Goal: Consume media (video, audio): Consume media (video, audio)

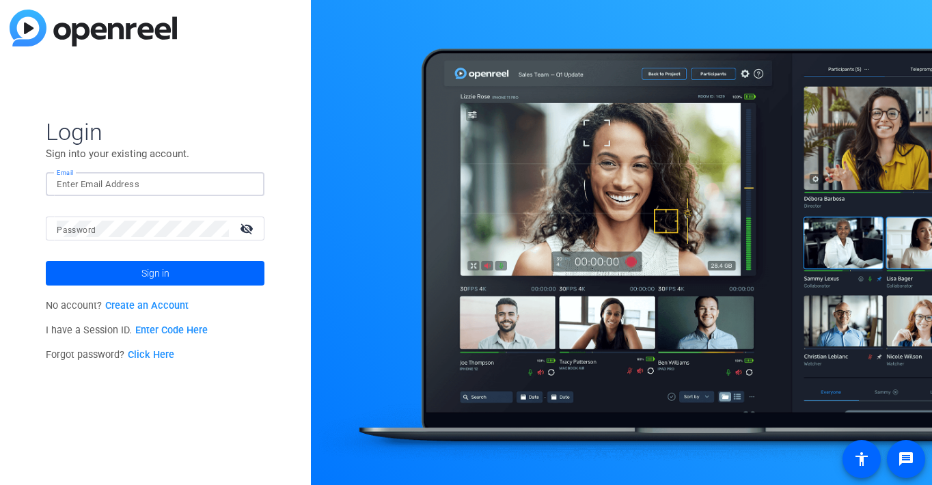
click at [167, 183] on input "Email" at bounding box center [155, 184] width 197 height 16
paste input "[EMAIL_ADDRESS][DOMAIN_NAME]"
type input "[EMAIL_ADDRESS][DOMAIN_NAME]"
click at [78, 227] on mat-label "Password" at bounding box center [76, 230] width 39 height 10
click at [149, 270] on span "Sign in" at bounding box center [155, 273] width 28 height 34
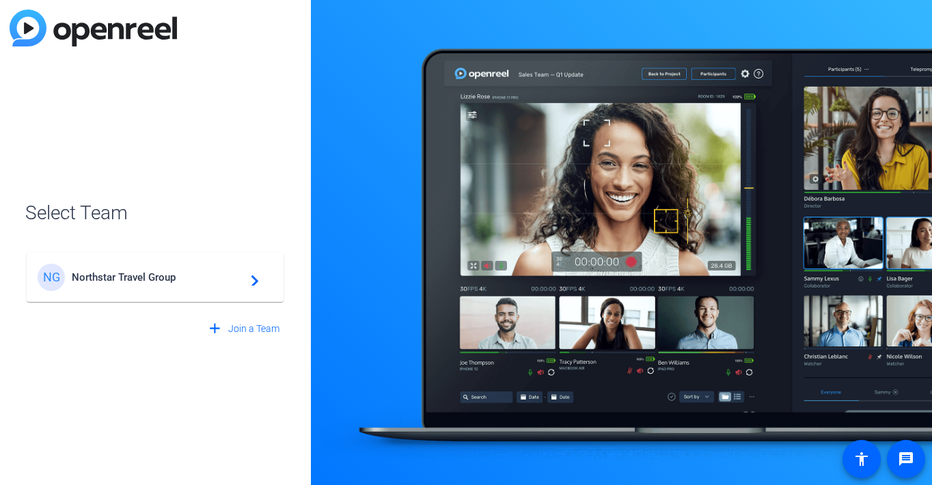
click at [260, 280] on div "NG Northstar Travel Group navigate_next" at bounding box center [155, 277] width 235 height 27
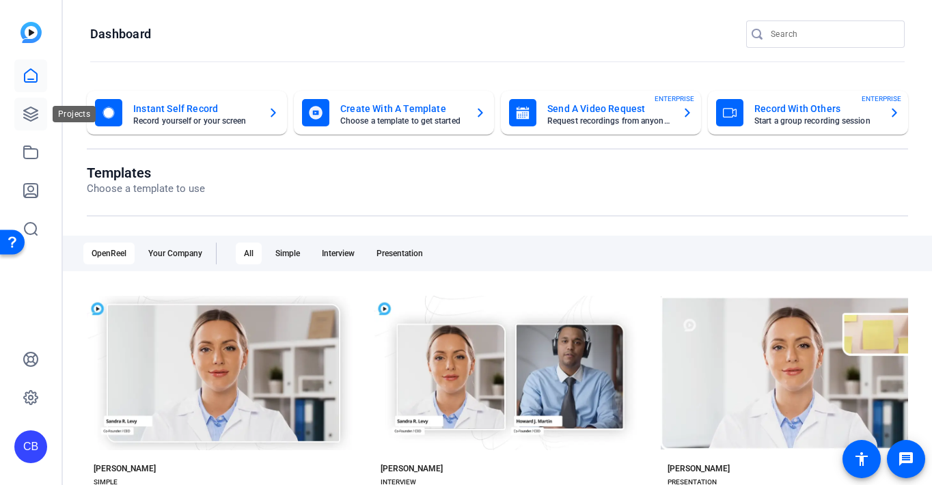
click at [34, 108] on icon at bounding box center [31, 114] width 16 height 16
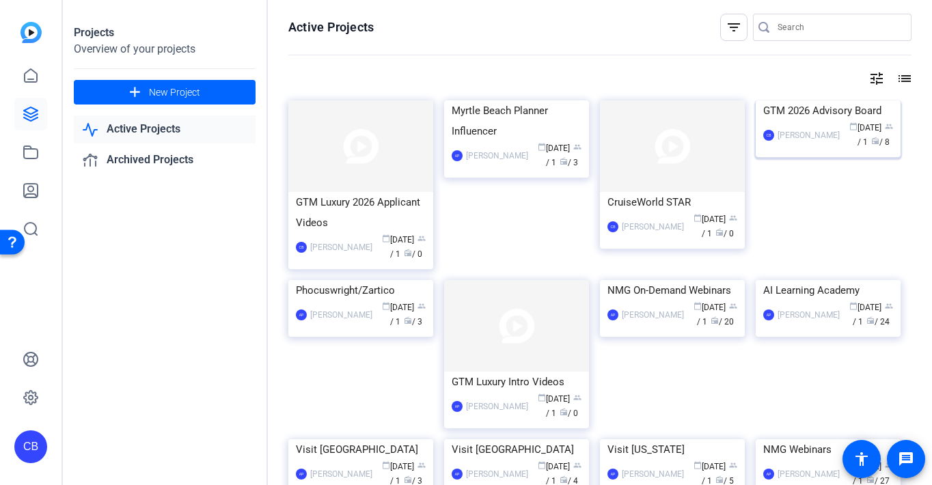
click at [850, 100] on img at bounding box center [828, 100] width 145 height 0
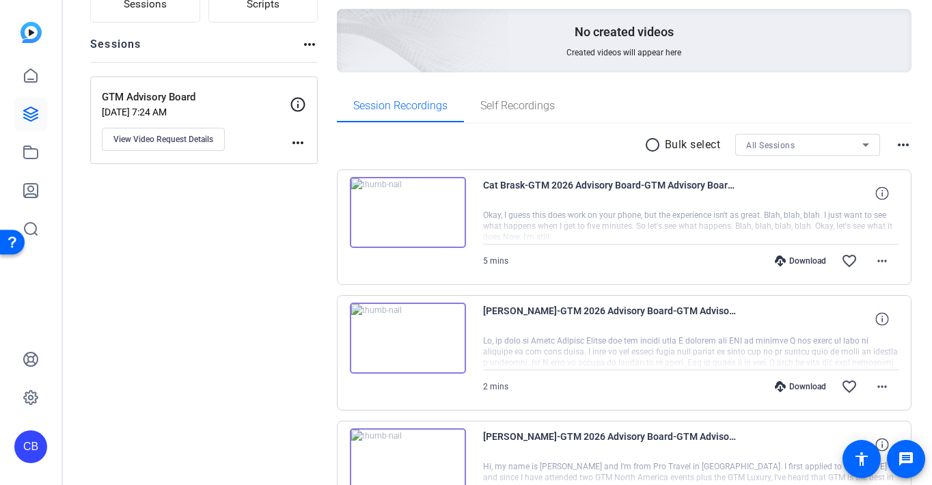
scroll to position [137, 0]
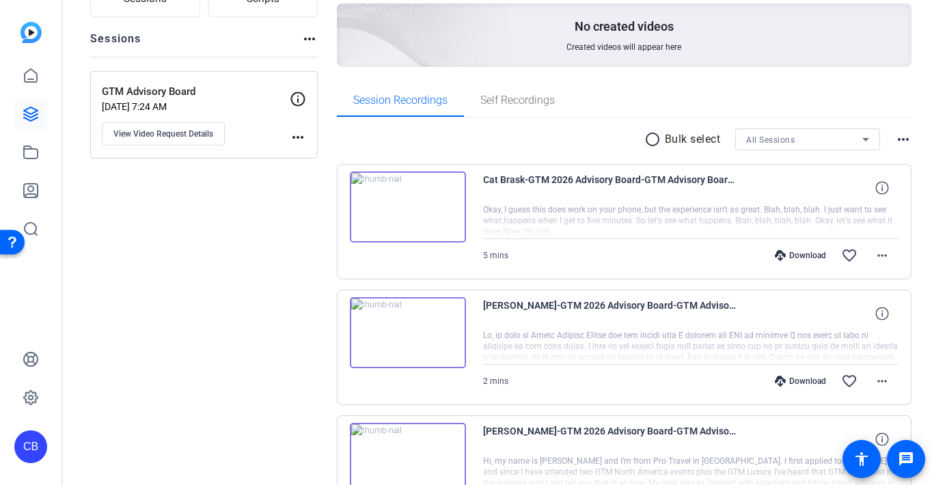
click at [419, 205] on img at bounding box center [408, 206] width 116 height 71
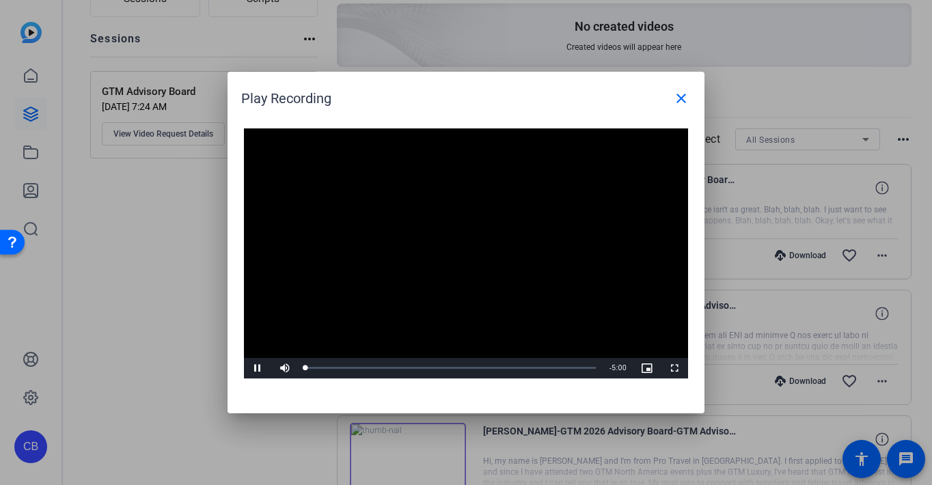
click at [462, 246] on video "Video Player" at bounding box center [466, 253] width 444 height 250
click at [256, 368] on span "Video Player" at bounding box center [257, 368] width 27 height 0
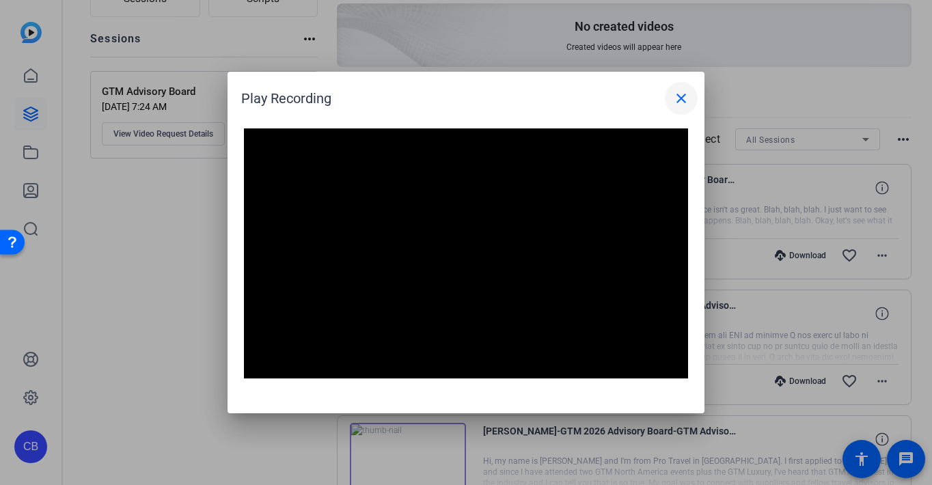
click at [684, 96] on mat-icon "close" at bounding box center [681, 98] width 16 height 16
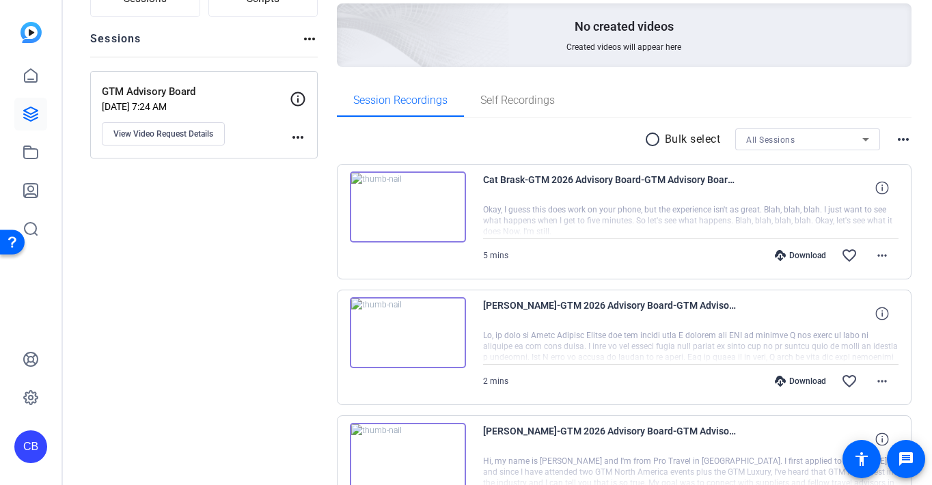
click at [411, 328] on img at bounding box center [408, 332] width 116 height 71
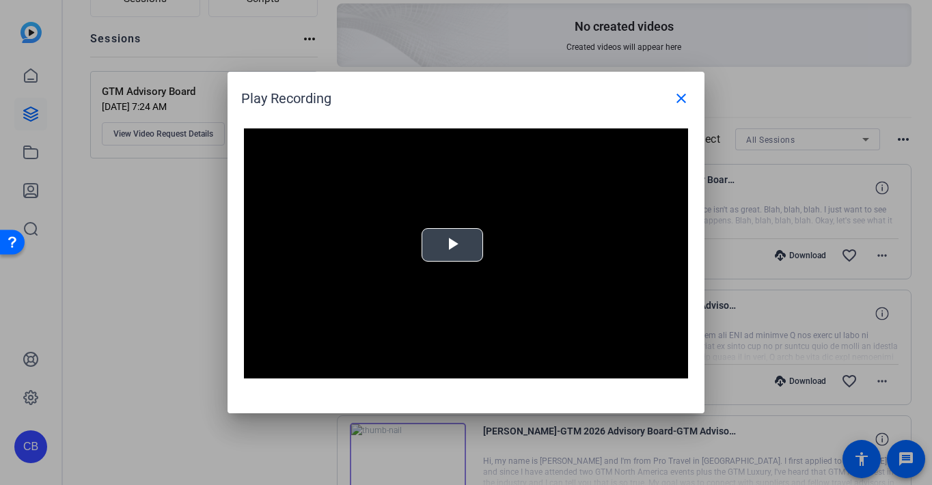
click at [452, 245] on span "Video Player" at bounding box center [452, 245] width 0 height 0
click at [683, 100] on mat-icon "close" at bounding box center [681, 98] width 16 height 16
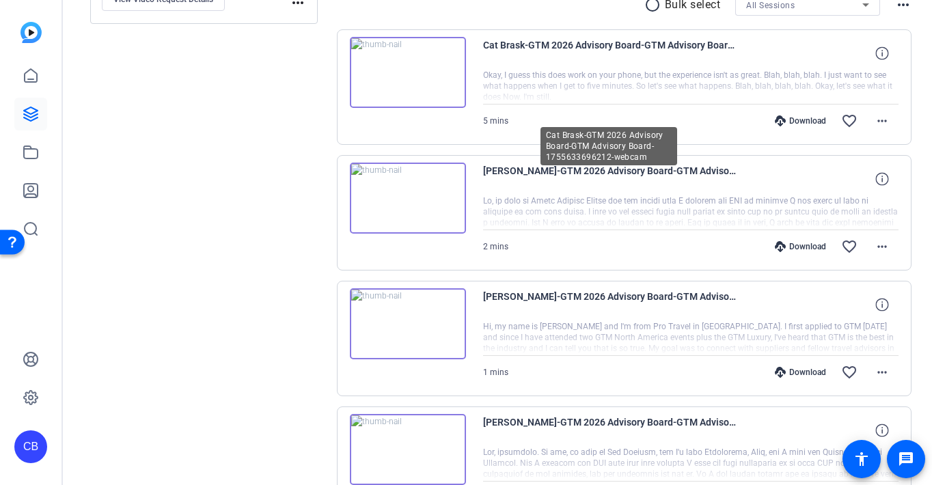
scroll to position [273, 0]
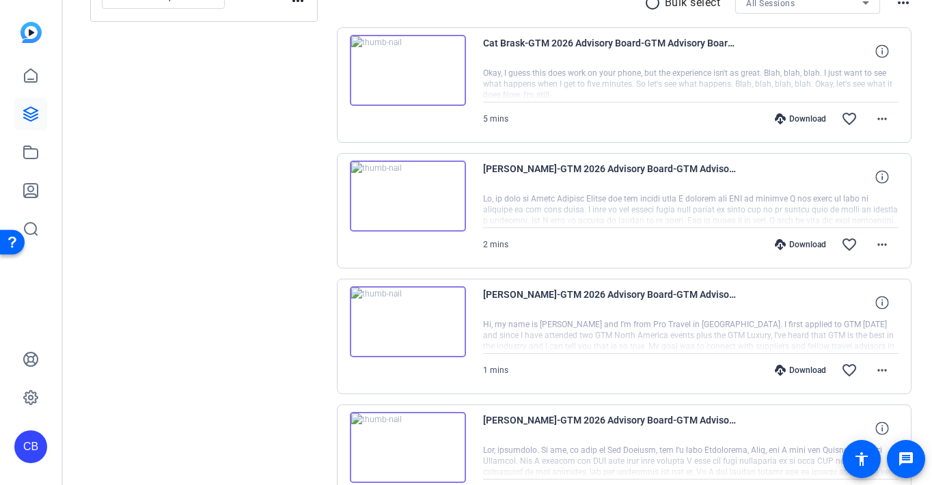
click at [408, 312] on img at bounding box center [408, 321] width 116 height 71
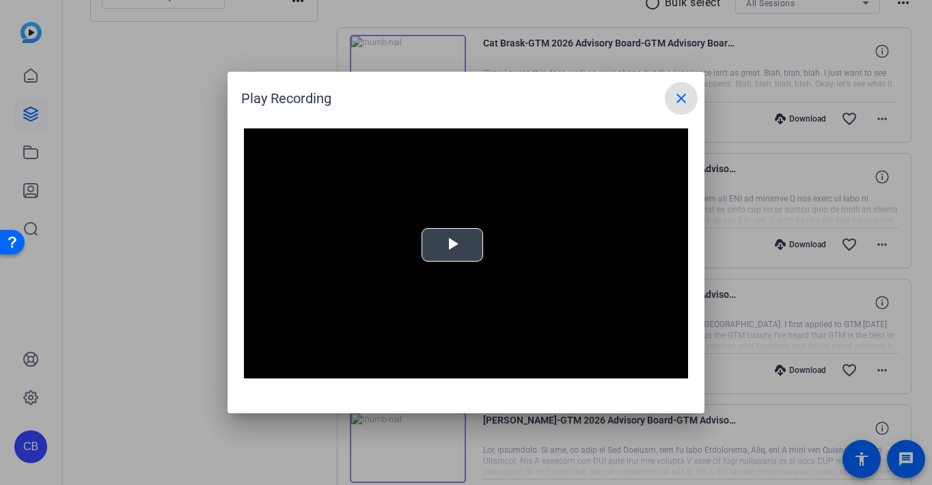
click at [456, 246] on div "Video Player is loading. Play Video Play Mute Current Time 0:00 / Duration -:- …" at bounding box center [466, 253] width 444 height 250
click at [674, 96] on mat-icon "close" at bounding box center [681, 98] width 16 height 16
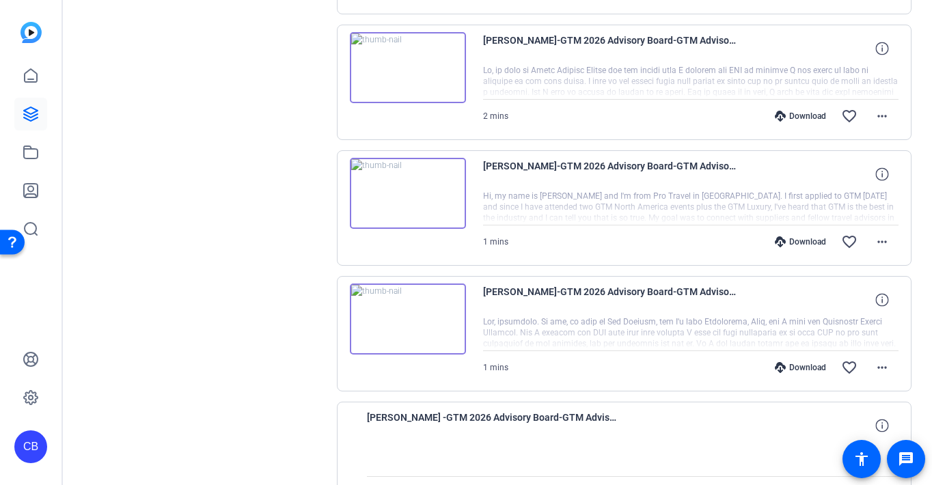
scroll to position [410, 0]
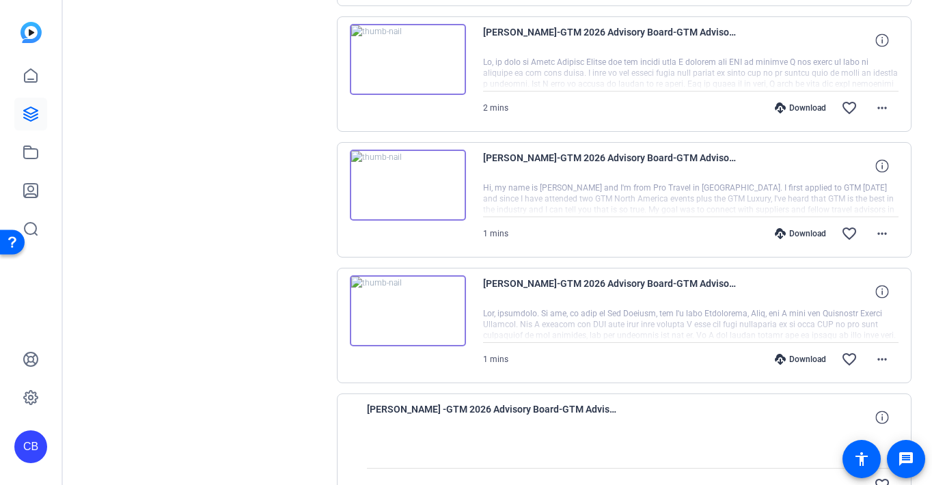
click at [400, 304] on img at bounding box center [408, 310] width 116 height 71
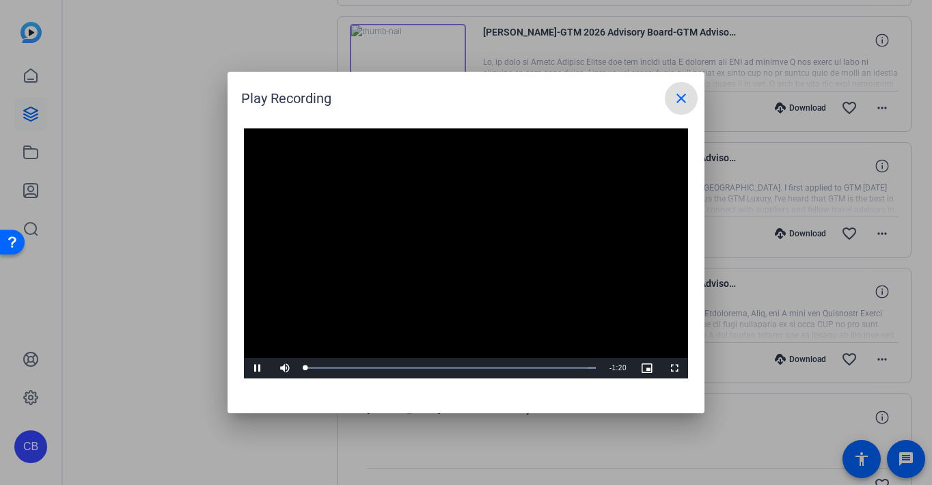
click at [456, 238] on video "Video Player" at bounding box center [466, 253] width 444 height 250
click at [256, 368] on span "Video Player" at bounding box center [257, 368] width 27 height 0
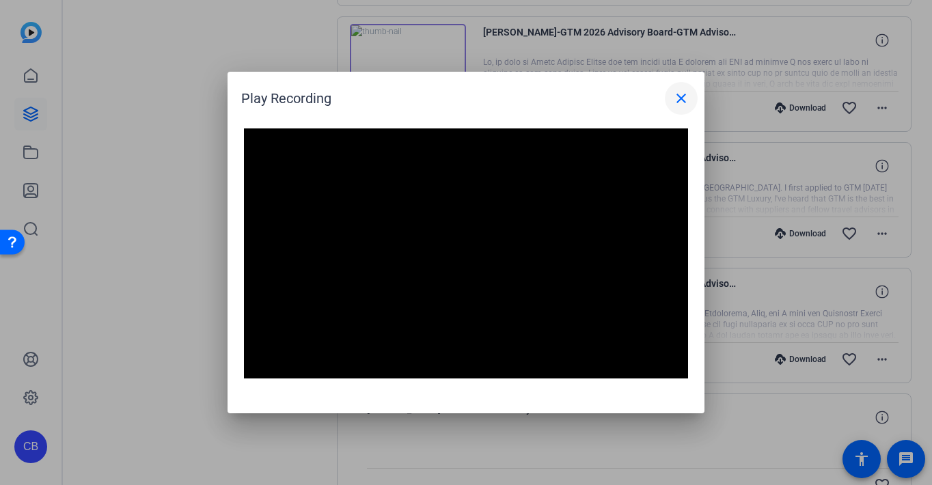
click at [680, 96] on mat-icon "close" at bounding box center [681, 98] width 16 height 16
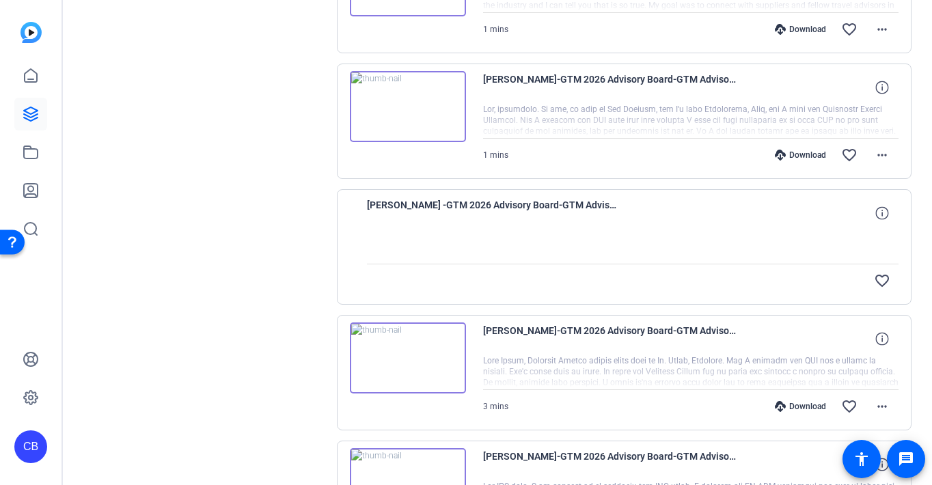
scroll to position [615, 0]
click at [406, 353] on img at bounding box center [408, 357] width 116 height 71
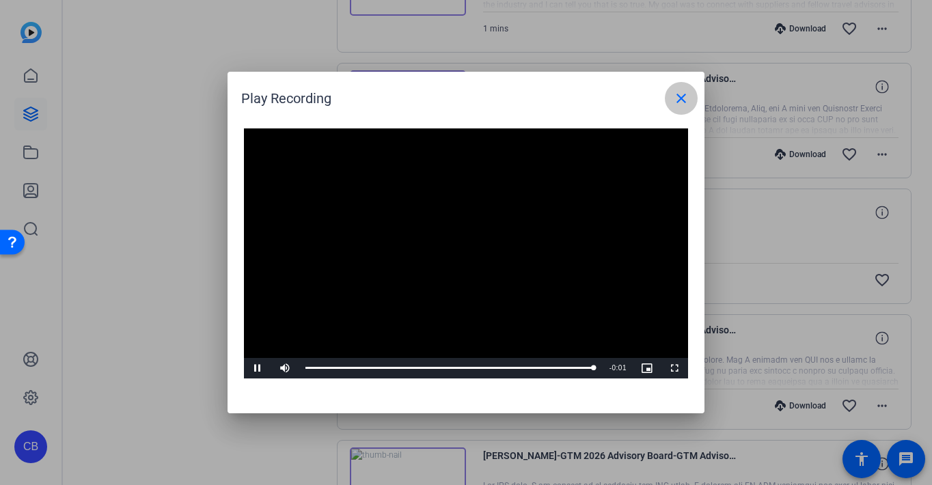
click at [680, 95] on mat-icon "close" at bounding box center [681, 98] width 16 height 16
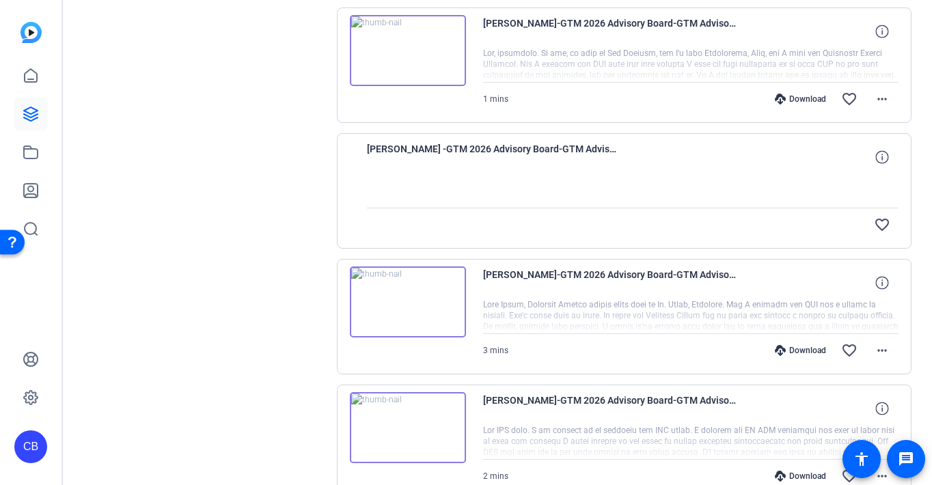
scroll to position [743, 0]
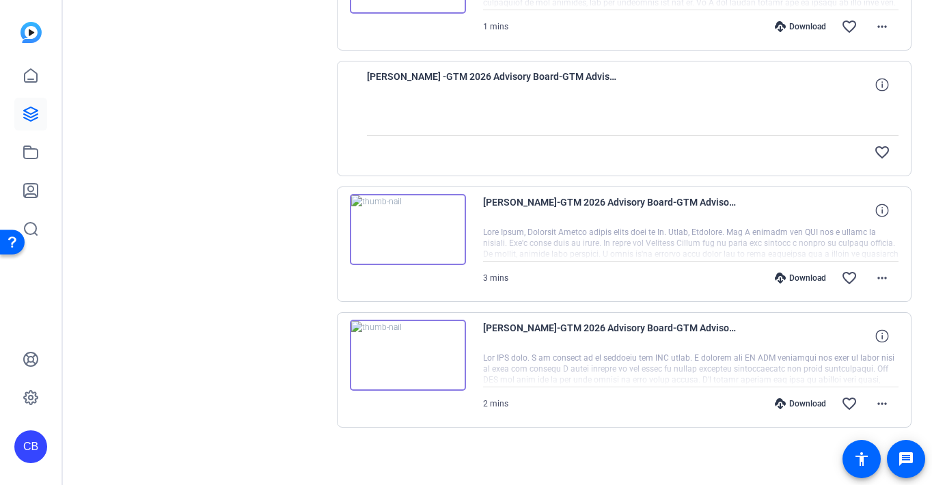
click at [408, 349] on img at bounding box center [408, 355] width 116 height 71
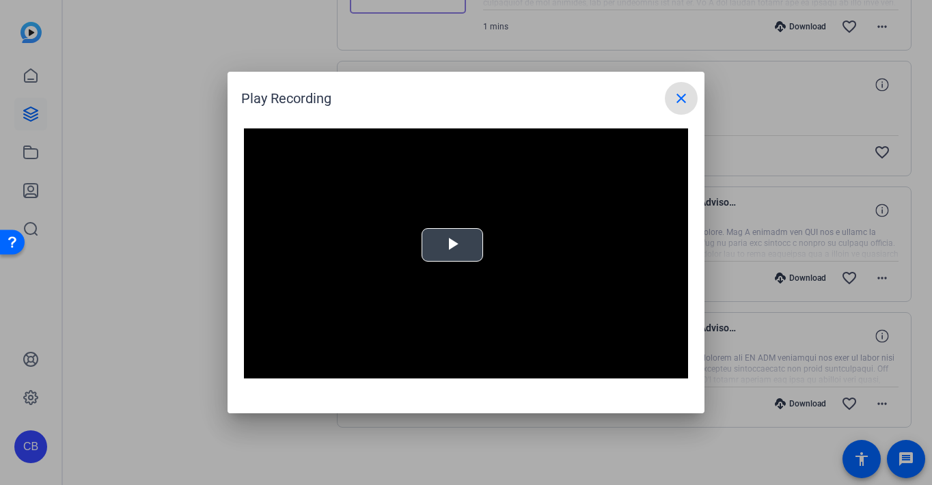
click at [452, 245] on span "Video Player" at bounding box center [452, 245] width 0 height 0
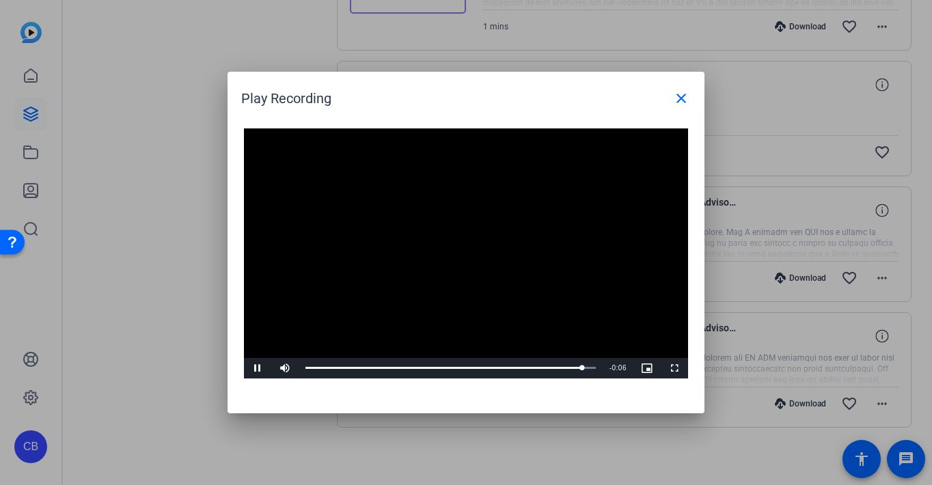
click at [678, 98] on mat-icon "close" at bounding box center [681, 98] width 16 height 16
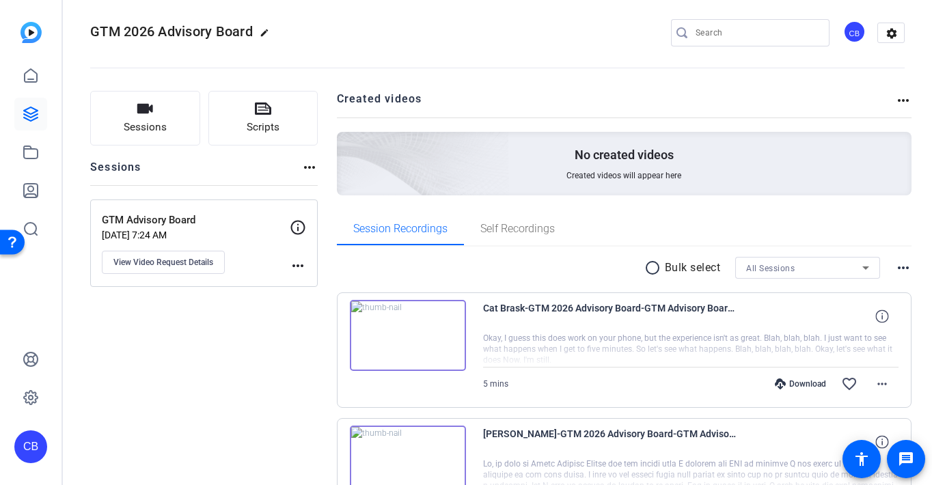
scroll to position [0, 0]
